Goal: Task Accomplishment & Management: Complete application form

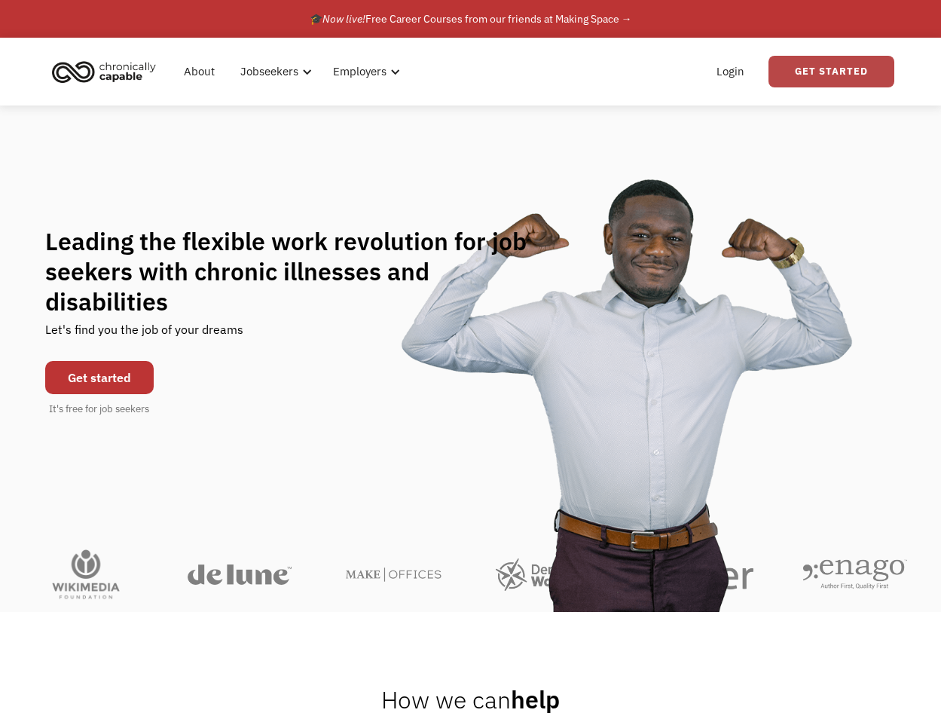
click at [806, 78] on link "Get Started" at bounding box center [831, 72] width 126 height 32
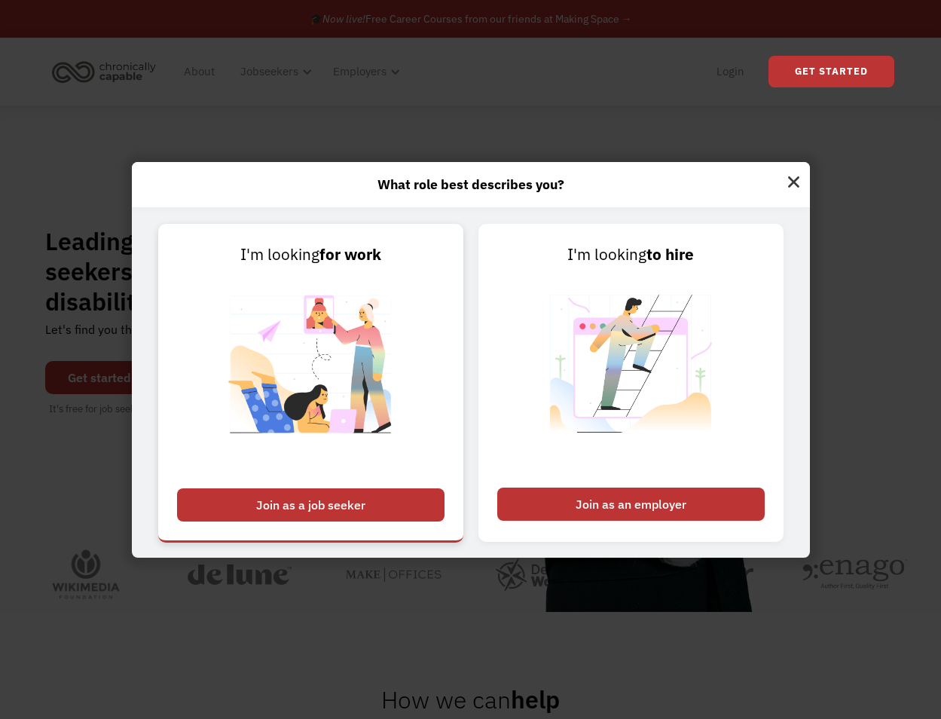
click at [329, 492] on div "Join as a job seeker" at bounding box center [310, 504] width 267 height 33
